Goal: Task Accomplishment & Management: Manage account settings

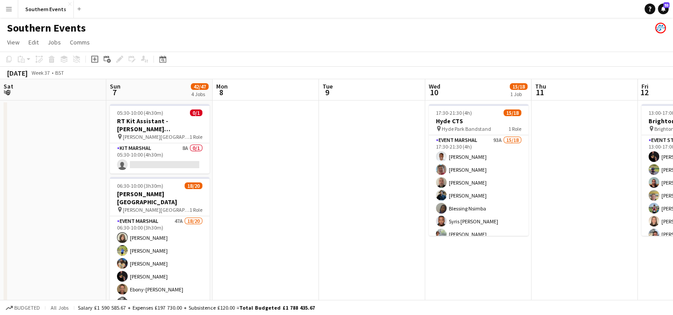
scroll to position [0, 330]
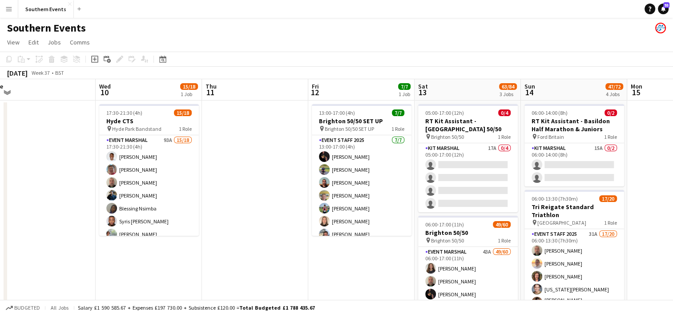
click at [4, 8] on button "Menu" at bounding box center [9, 9] width 18 height 18
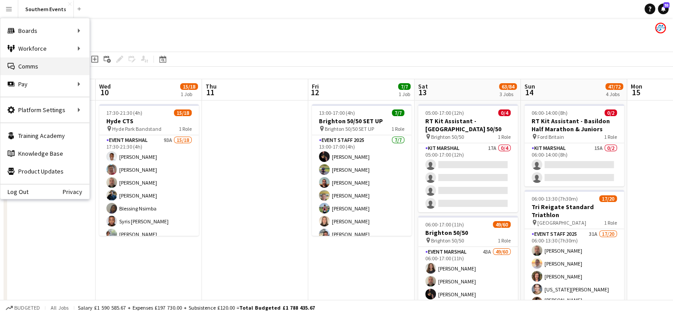
click at [45, 64] on link "Comms Comms" at bounding box center [44, 66] width 89 height 18
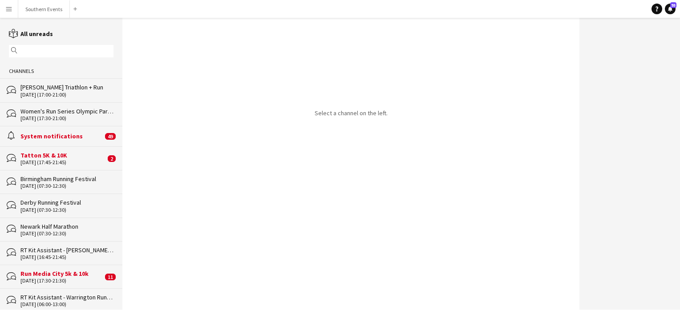
click at [48, 52] on input "text" at bounding box center [66, 51] width 92 height 8
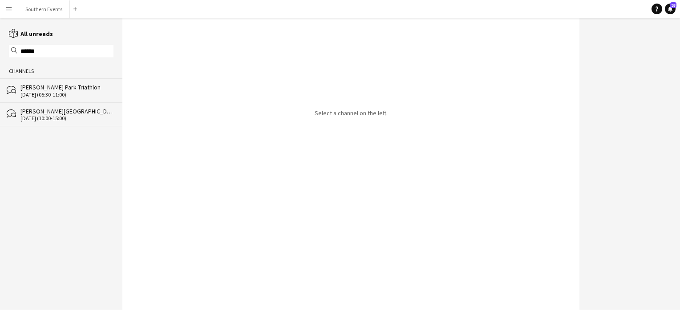
type input "******"
click at [49, 123] on div "bubbles [PERSON_NAME][GEOGRAPHIC_DATA] Set Up [DATE] (10:00-15:00)" at bounding box center [61, 114] width 122 height 24
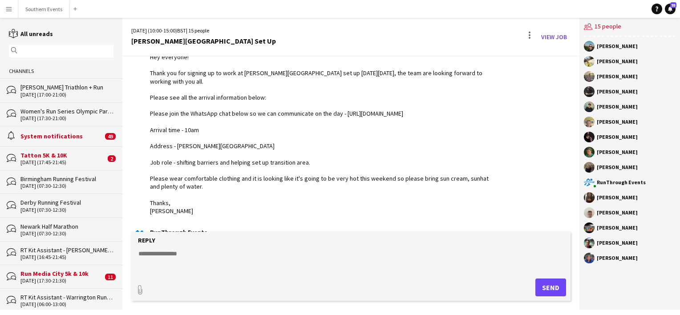
scroll to position [55, 0]
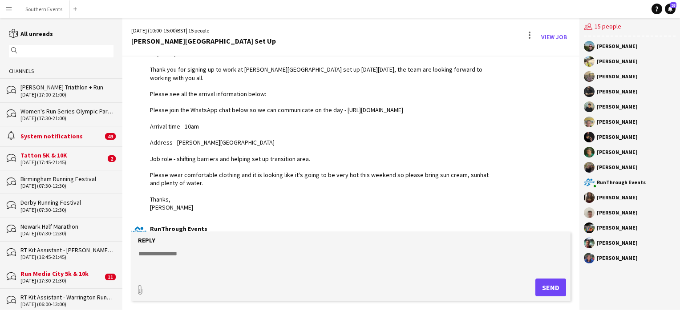
click at [44, 53] on input "text" at bounding box center [66, 51] width 92 height 8
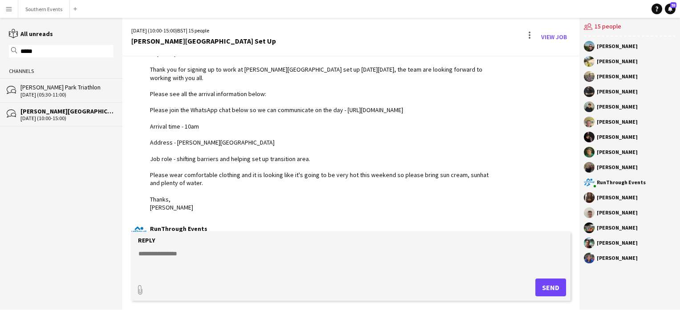
type input "*****"
click at [7, 8] on app-icon "Menu" at bounding box center [8, 8] width 7 height 7
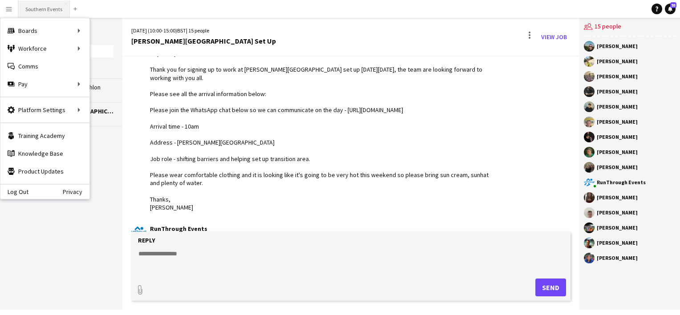
click at [57, 9] on button "Southern Events Close" at bounding box center [44, 8] width 52 height 17
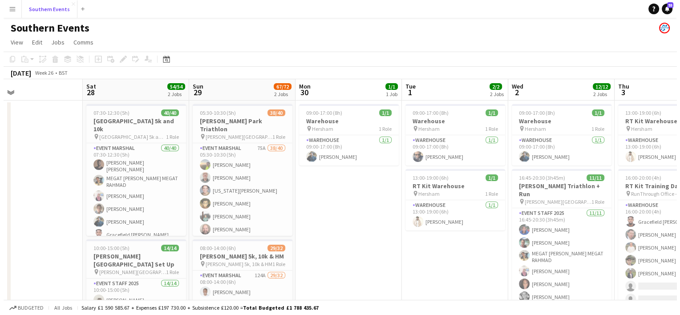
scroll to position [0, 237]
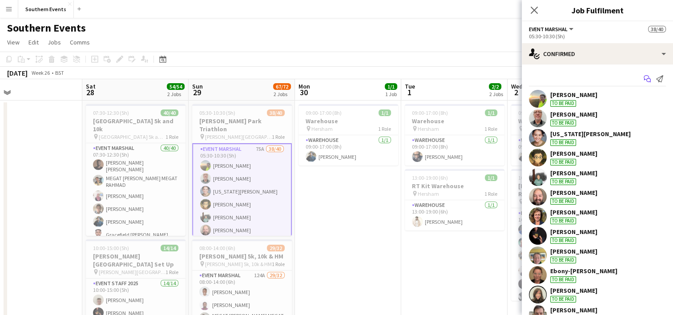
click at [644, 81] on icon "Start chat" at bounding box center [647, 78] width 7 height 7
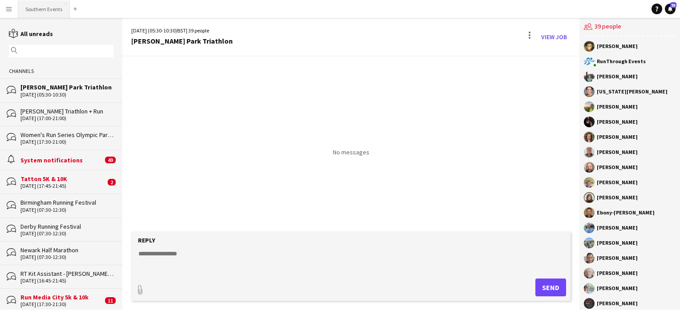
click at [36, 7] on button "Southern Events Close" at bounding box center [44, 8] width 52 height 17
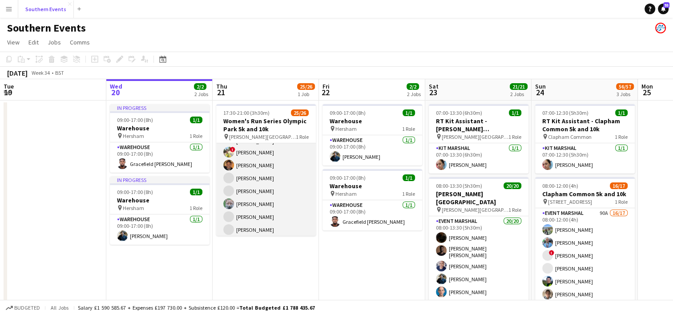
scroll to position [263, 0]
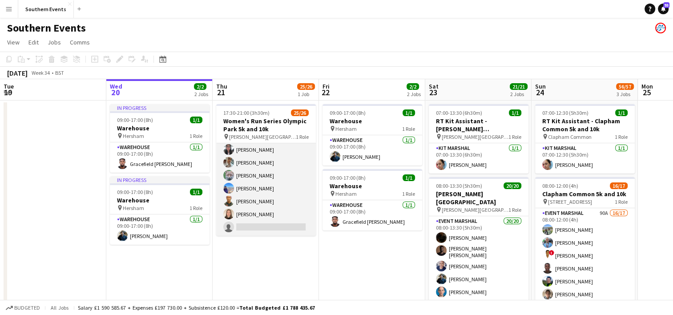
click at [285, 212] on app-card-role "Event Marshal 90A 25/26 17:30-21:00 (3h30m) [PERSON_NAME] [PERSON_NAME] [PERSON…" at bounding box center [266, 58] width 100 height 356
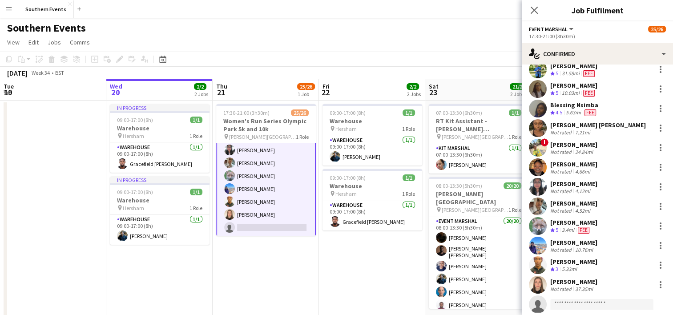
scroll to position [308, 0]
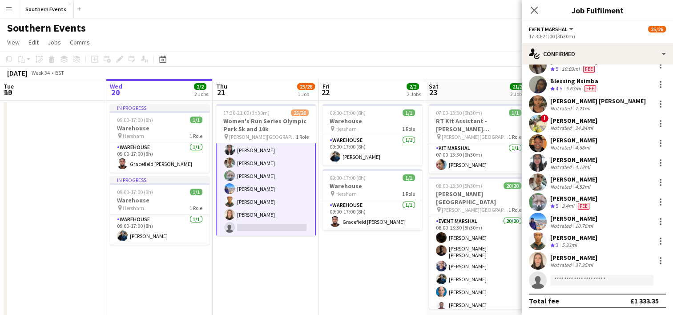
click at [533, 285] on icon at bounding box center [538, 282] width 12 height 12
click at [543, 285] on icon "single-neutral-actions" at bounding box center [538, 282] width 18 height 20
click at [564, 280] on input at bounding box center [602, 280] width 103 height 11
click at [541, 260] on app-user-avatar at bounding box center [538, 261] width 18 height 18
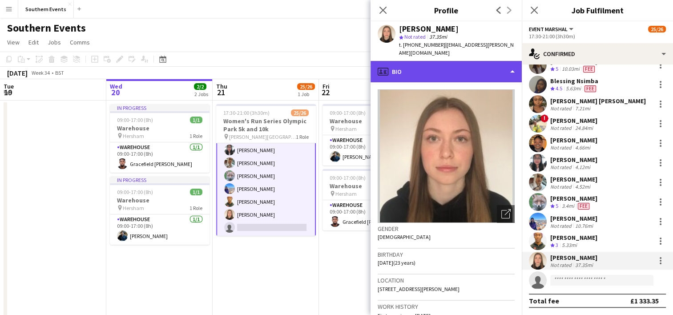
click at [430, 66] on div "profile Bio" at bounding box center [446, 71] width 151 height 21
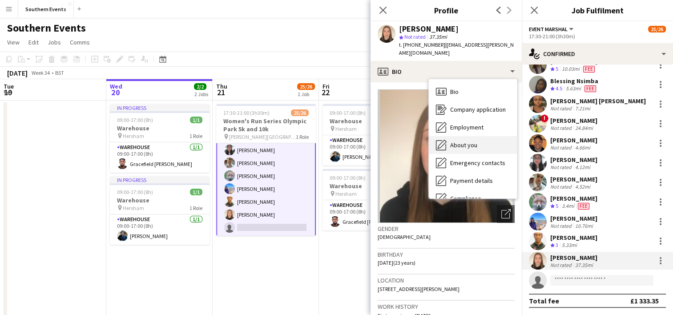
click at [461, 143] on div "About you About you" at bounding box center [473, 145] width 88 height 18
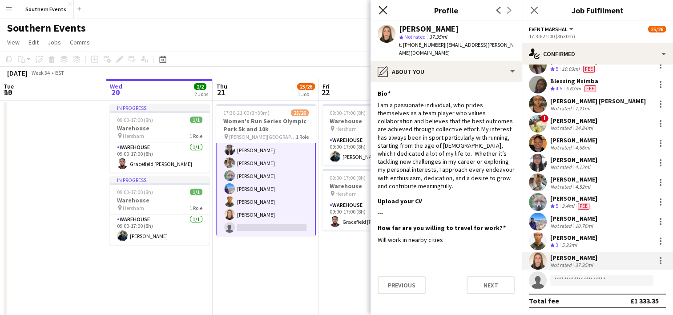
click at [383, 12] on icon "Close pop-in" at bounding box center [383, 10] width 8 height 8
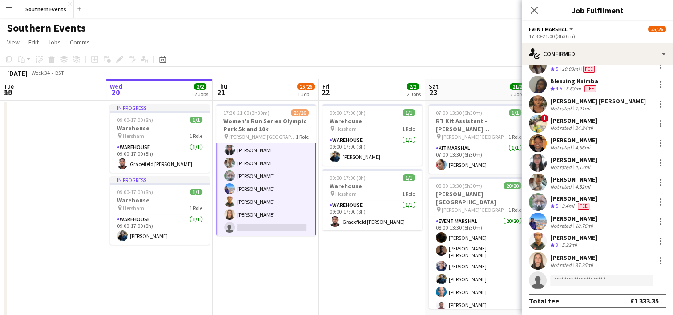
click at [538, 223] on app-user-avatar at bounding box center [538, 222] width 18 height 18
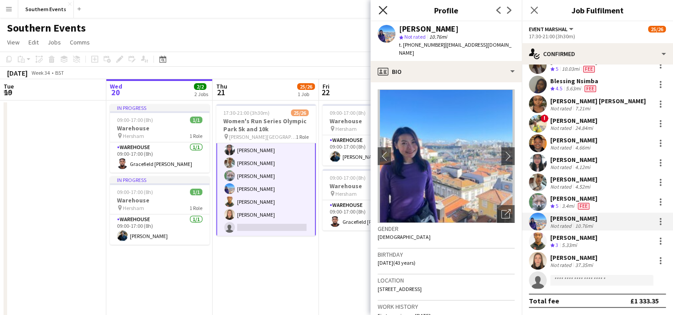
click at [381, 9] on icon at bounding box center [383, 10] width 8 height 8
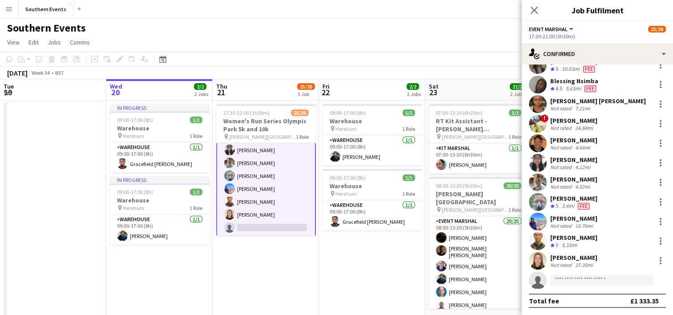
click at [540, 261] on app-user-avatar at bounding box center [538, 261] width 18 height 18
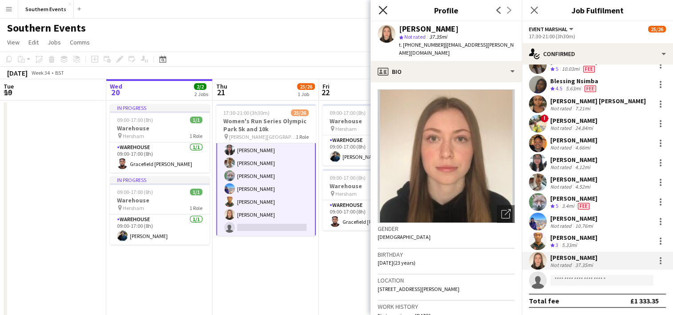
click at [383, 7] on icon "Close pop-in" at bounding box center [383, 10] width 8 height 8
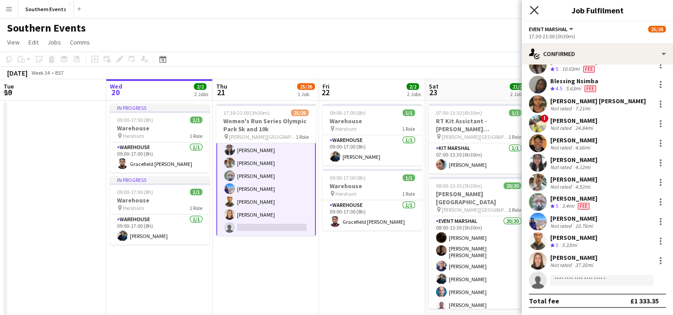
click at [531, 13] on icon at bounding box center [534, 10] width 8 height 8
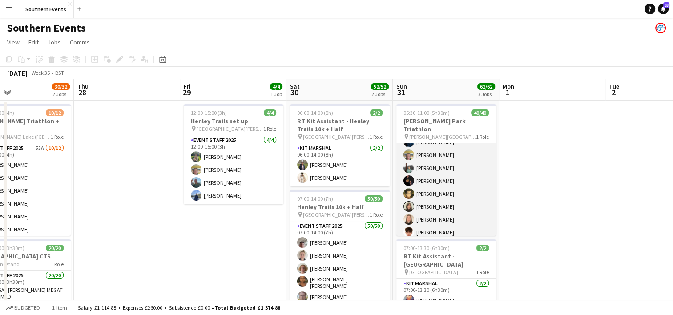
scroll to position [74, 0]
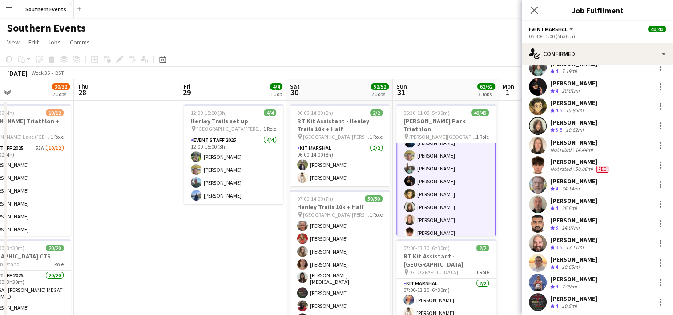
scroll to position [148, 0]
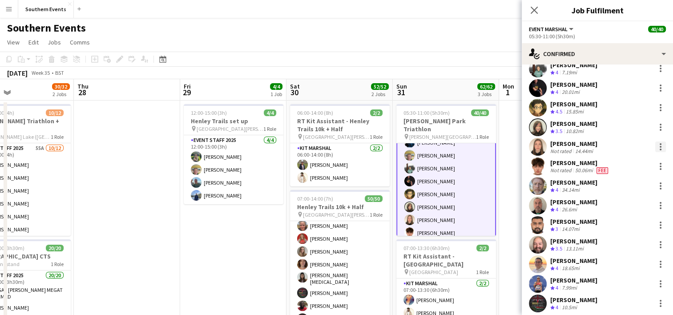
click at [656, 144] on div at bounding box center [661, 147] width 11 height 11
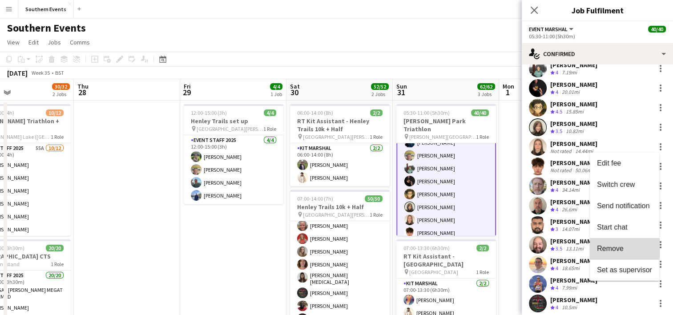
click at [614, 248] on span "Remove" at bounding box center [610, 249] width 27 height 8
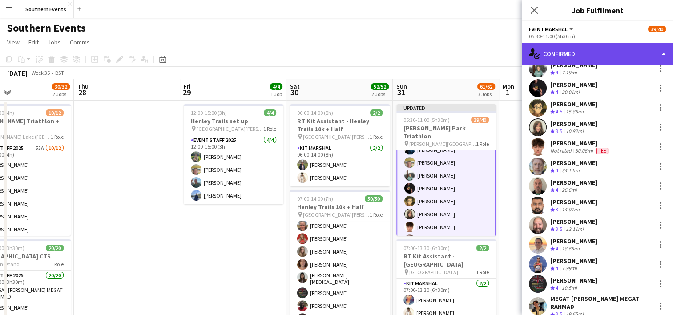
click at [597, 54] on div "single-neutral-actions-check-2 Confirmed" at bounding box center [597, 53] width 151 height 21
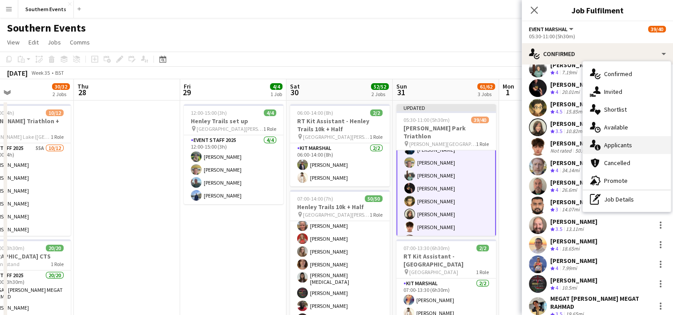
click at [623, 151] on div "single-neutral-actions-information Applicants" at bounding box center [627, 145] width 88 height 18
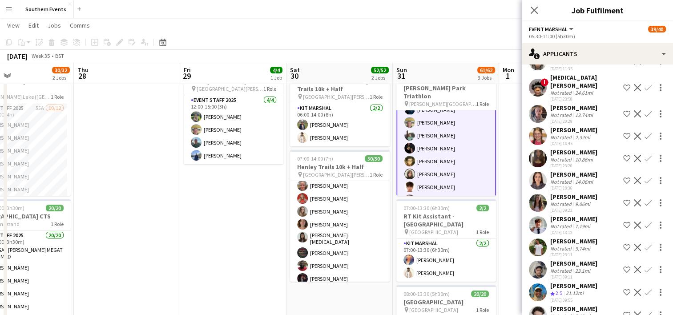
scroll to position [1169, 0]
click at [541, 164] on app-user-avatar at bounding box center [538, 159] width 18 height 18
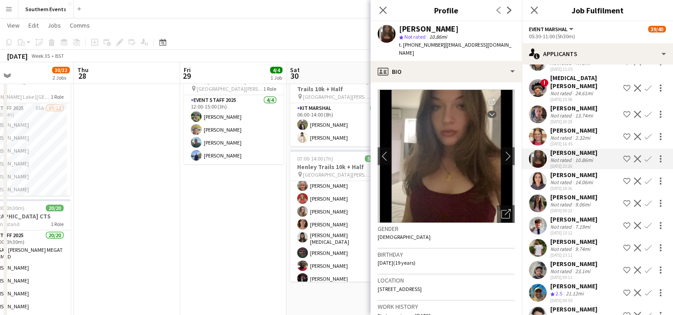
click at [645, 162] on app-icon "Confirm" at bounding box center [648, 158] width 7 height 7
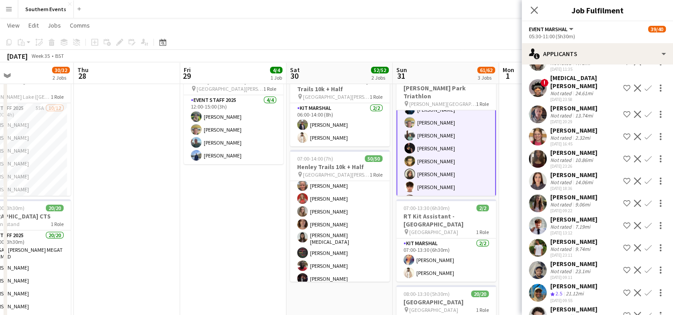
click at [645, 162] on app-icon "Confirm" at bounding box center [648, 158] width 7 height 7
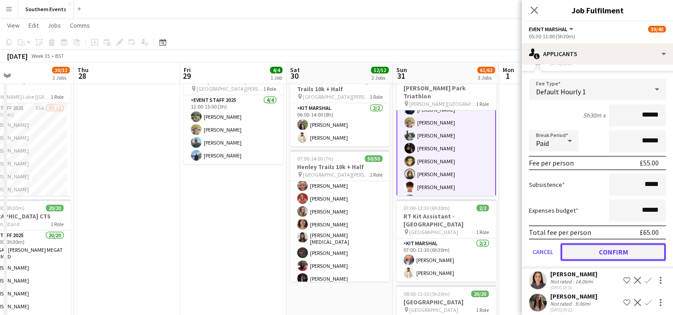
click at [586, 255] on button "Confirm" at bounding box center [613, 252] width 105 height 18
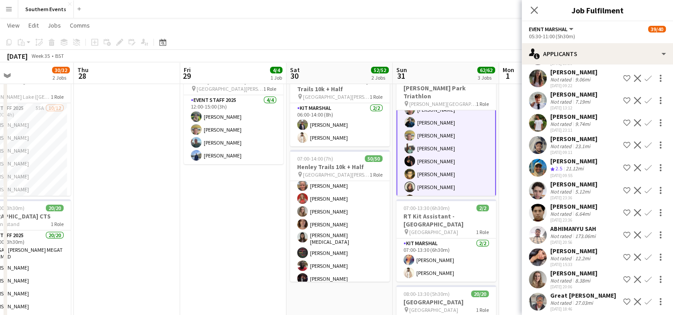
scroll to position [1049, 0]
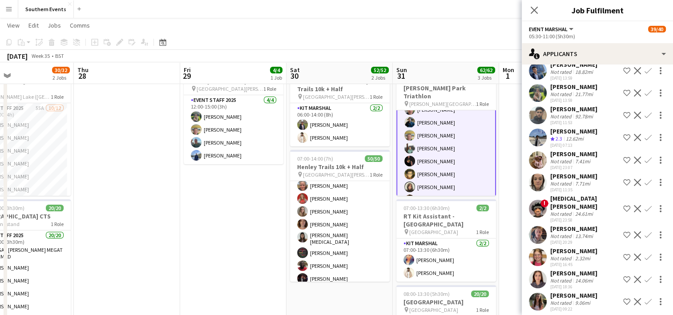
click at [429, 30] on app-page-menu "View Day view expanded Day view collapsed Month view Date picker Jump to [DATE]…" at bounding box center [336, 26] width 673 height 17
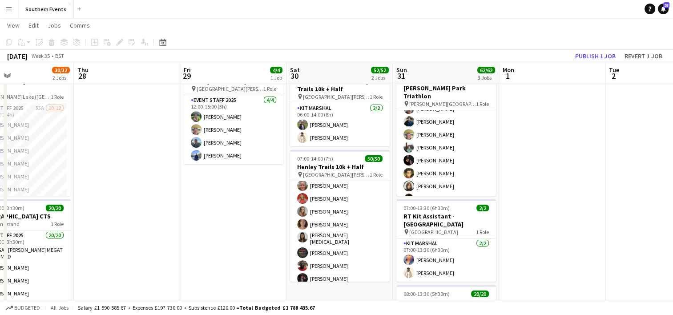
scroll to position [74, 0]
click at [590, 58] on button "Publish 1 job" at bounding box center [596, 56] width 48 height 12
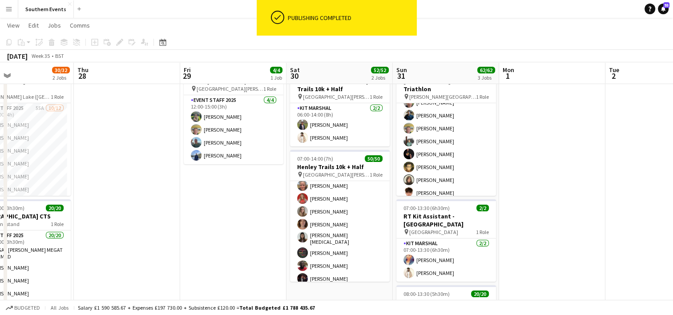
click at [452, 148] on app-card-role "Event Marshal 40/40 05:30-11:00 (5h30m) [PERSON_NAME] Ebony-[PERSON_NAME] [US_S…" at bounding box center [447, 297] width 100 height 536
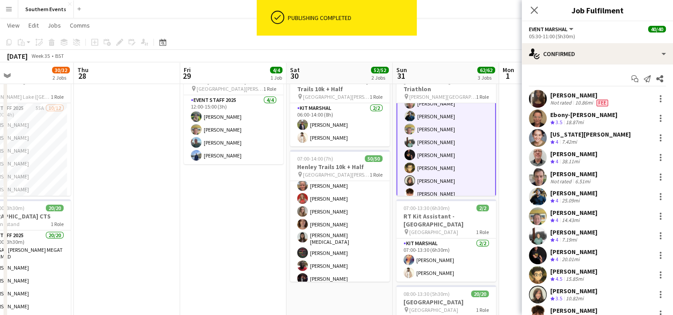
scroll to position [75, 0]
drag, startPoint x: 551, startPoint y: 94, endPoint x: 594, endPoint y: 94, distance: 43.2
click at [594, 94] on div "[PERSON_NAME]" at bounding box center [581, 95] width 60 height 8
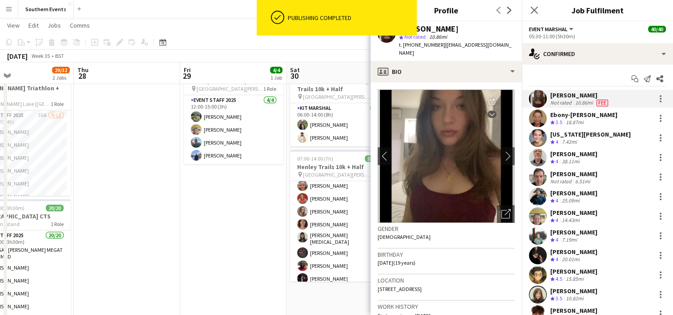
copy div "[PERSON_NAME]"
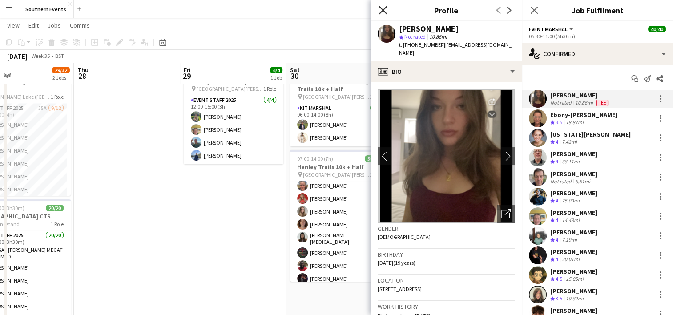
click at [383, 14] on icon "Close pop-in" at bounding box center [383, 10] width 8 height 8
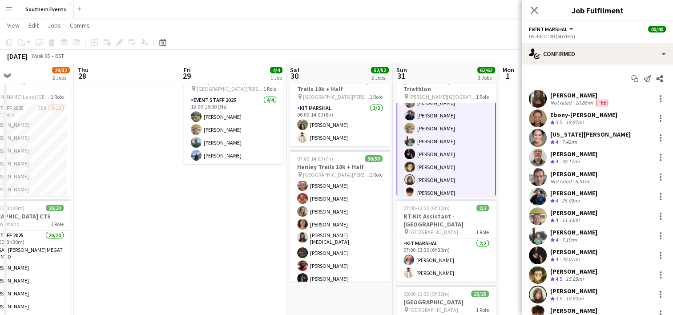
click at [506, 162] on app-date-cell at bounding box center [552, 292] width 106 height 462
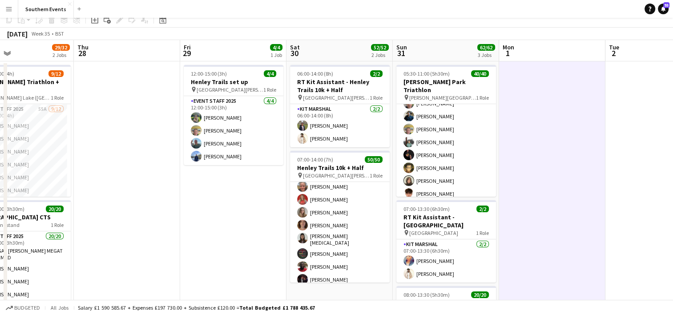
scroll to position [0, 0]
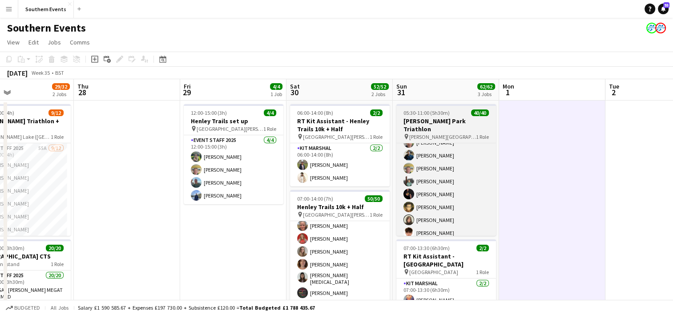
click at [449, 116] on div "05:30-11:00 (5h30m) 40/40" at bounding box center [447, 112] width 100 height 7
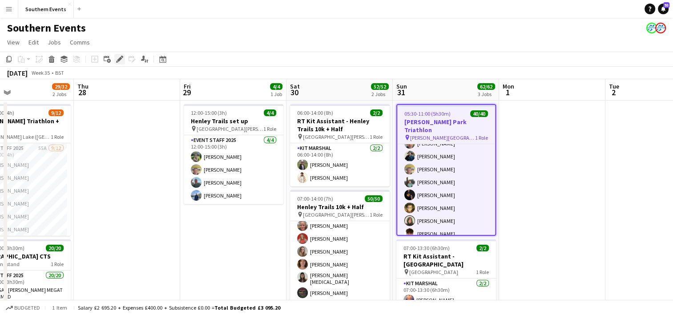
click at [116, 58] on icon "Edit" at bounding box center [119, 59] width 7 height 7
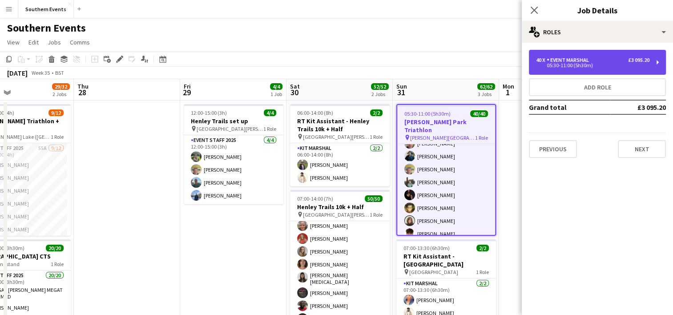
click at [593, 65] on div "05:30-11:00 (5h30m)" at bounding box center [592, 65] width 113 height 4
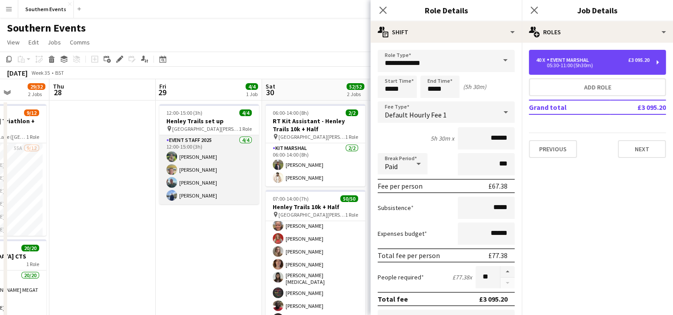
scroll to position [0, 377]
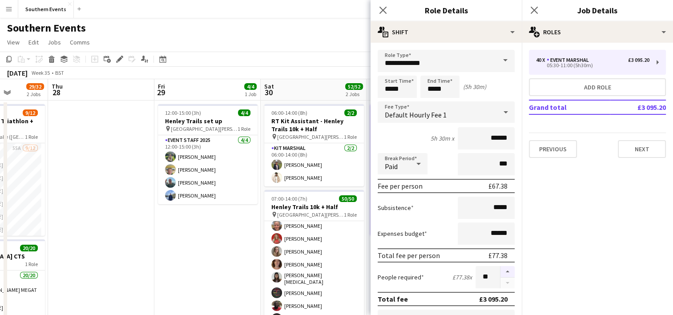
click at [501, 268] on button "button" at bounding box center [508, 272] width 14 height 12
type input "**"
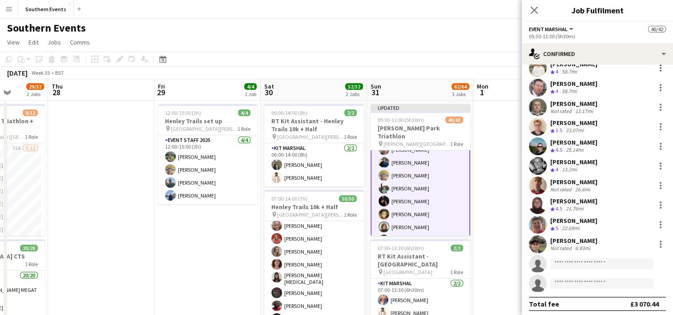
scroll to position [626, 0]
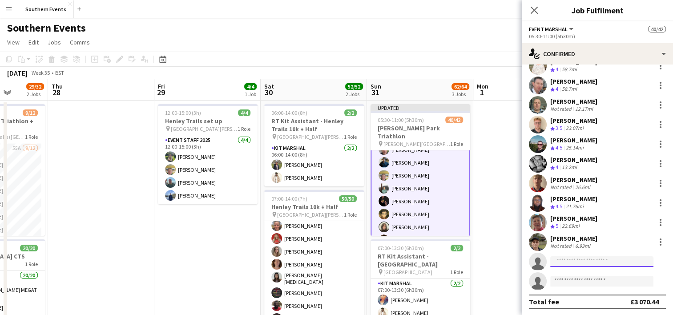
click at [561, 261] on input at bounding box center [602, 261] width 103 height 11
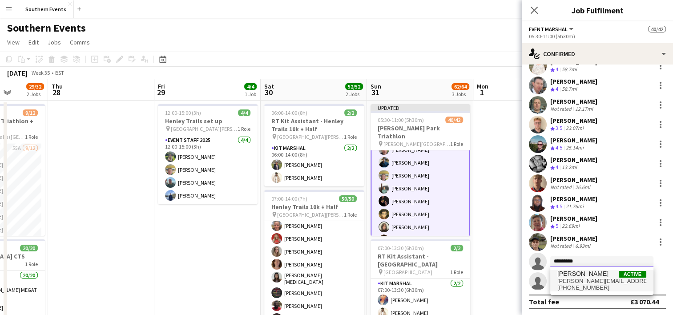
type input "*********"
click at [586, 276] on span "[PERSON_NAME]" at bounding box center [583, 274] width 51 height 8
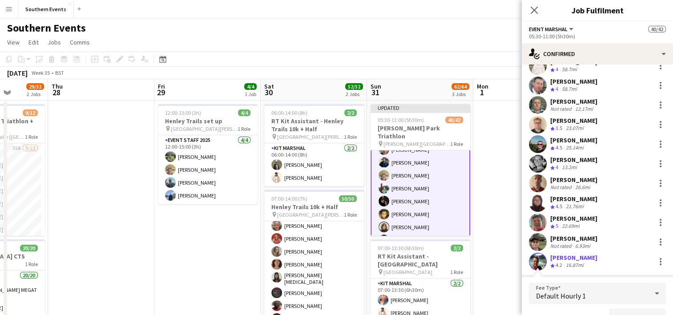
scroll to position [638, 0]
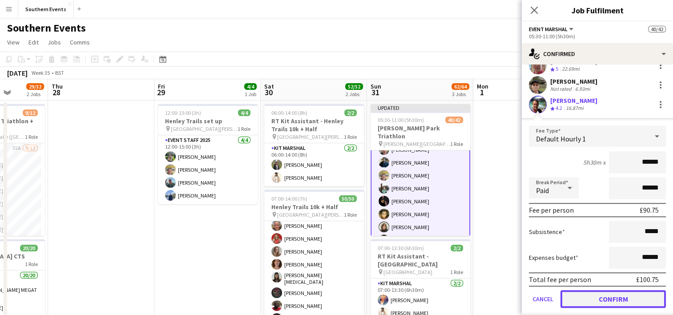
click at [607, 298] on button "Confirm" at bounding box center [613, 299] width 105 height 18
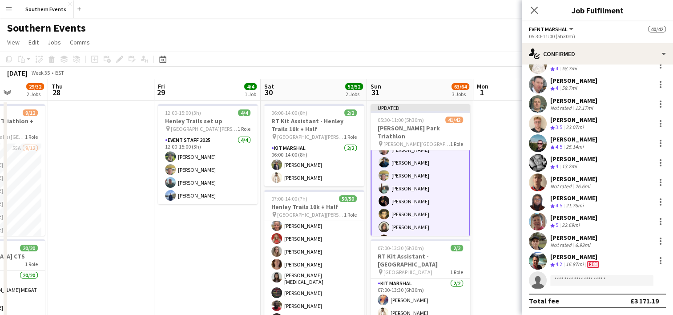
scroll to position [626, 0]
click at [555, 281] on input at bounding box center [602, 281] width 103 height 11
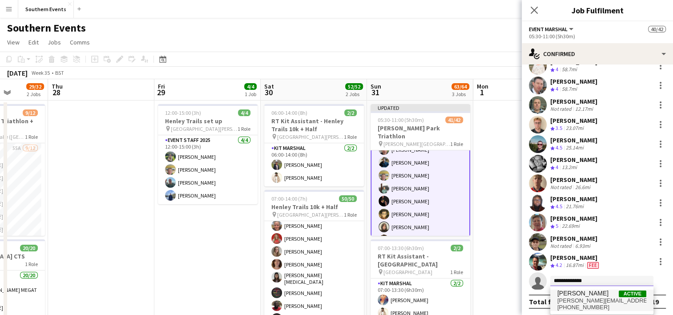
type input "**********"
click at [593, 293] on span "[PERSON_NAME]" at bounding box center [583, 294] width 51 height 8
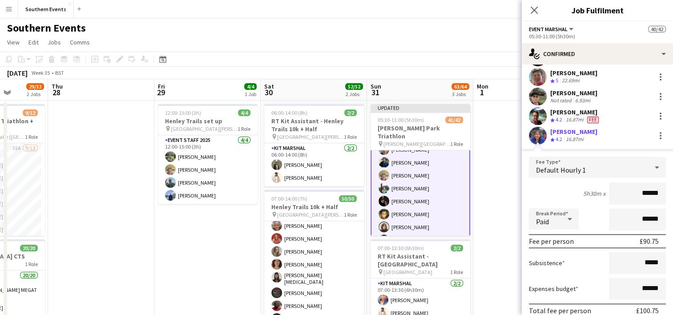
scroll to position [827, 0]
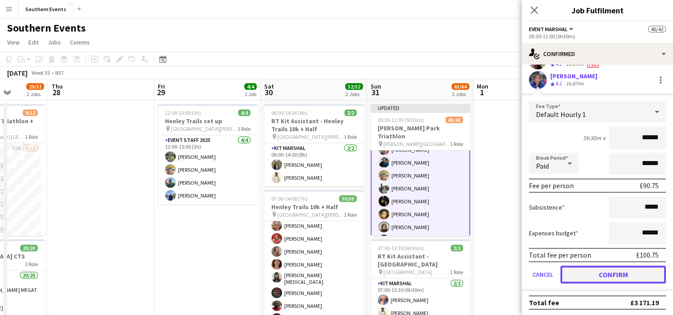
click at [600, 272] on button "Confirm" at bounding box center [613, 275] width 105 height 18
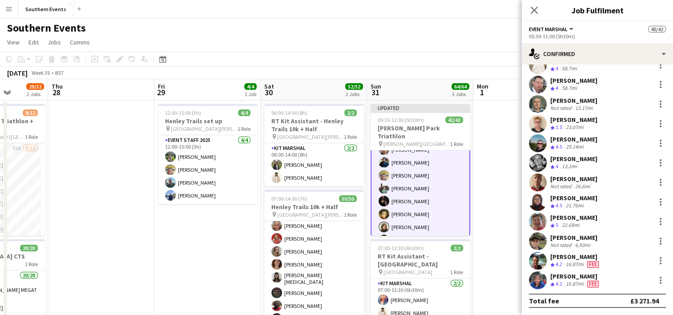
scroll to position [626, 0]
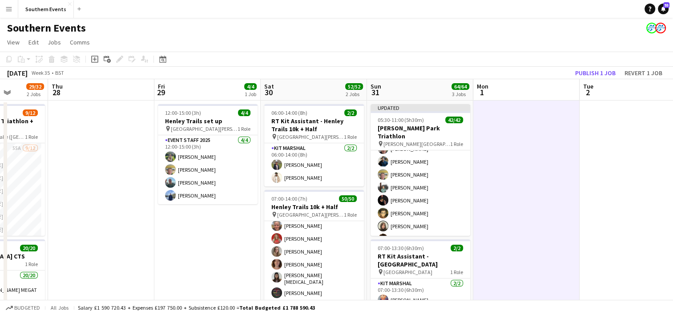
scroll to position [74, 0]
click at [600, 72] on button "Publish 1 job" at bounding box center [596, 73] width 48 height 12
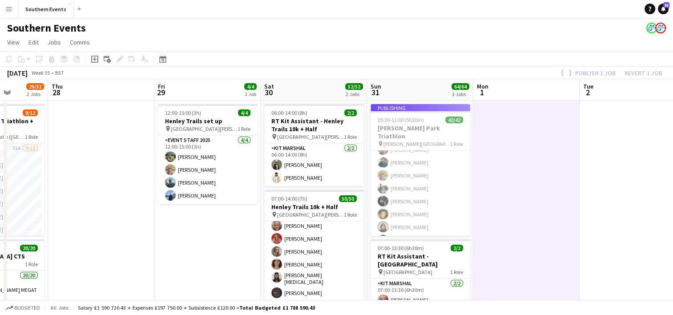
click at [440, 181] on app-job-card "Publishing 05:30-11:00 (5h30m) 42/42 [PERSON_NAME] Park Triathlon pin [PERSON_N…" at bounding box center [421, 170] width 100 height 132
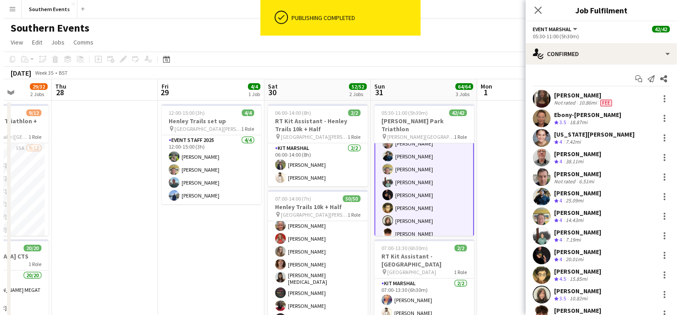
scroll to position [75, 0]
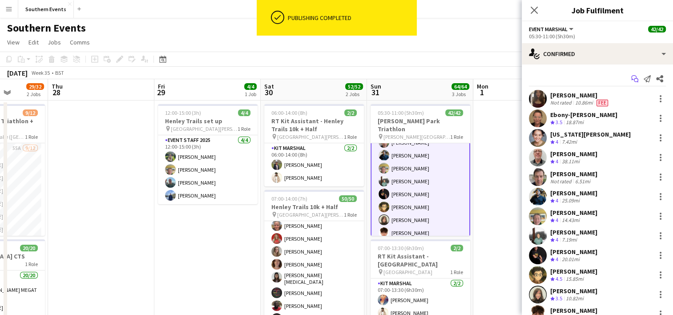
click at [632, 79] on app-icon "Start chat" at bounding box center [635, 79] width 12 height 12
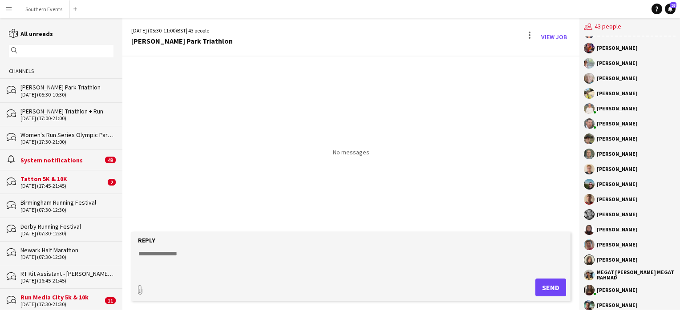
scroll to position [386, 0]
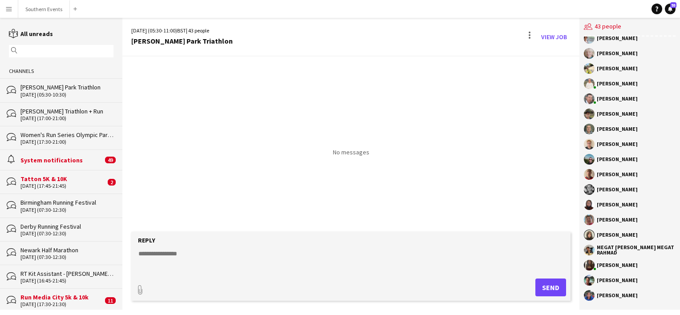
click at [180, 260] on textarea at bounding box center [353, 260] width 430 height 23
paste textarea "**********"
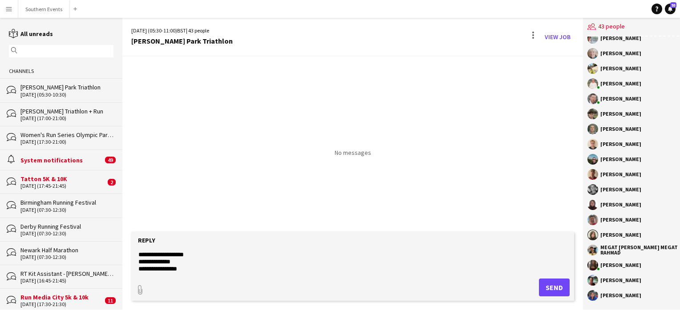
scroll to position [35, 0]
type textarea "**********"
click at [545, 284] on button "Send" at bounding box center [554, 288] width 31 height 18
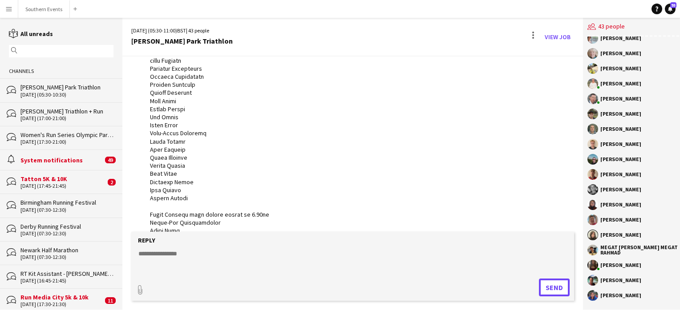
scroll to position [0, 0]
